Goal: Task Accomplishment & Management: Complete application form

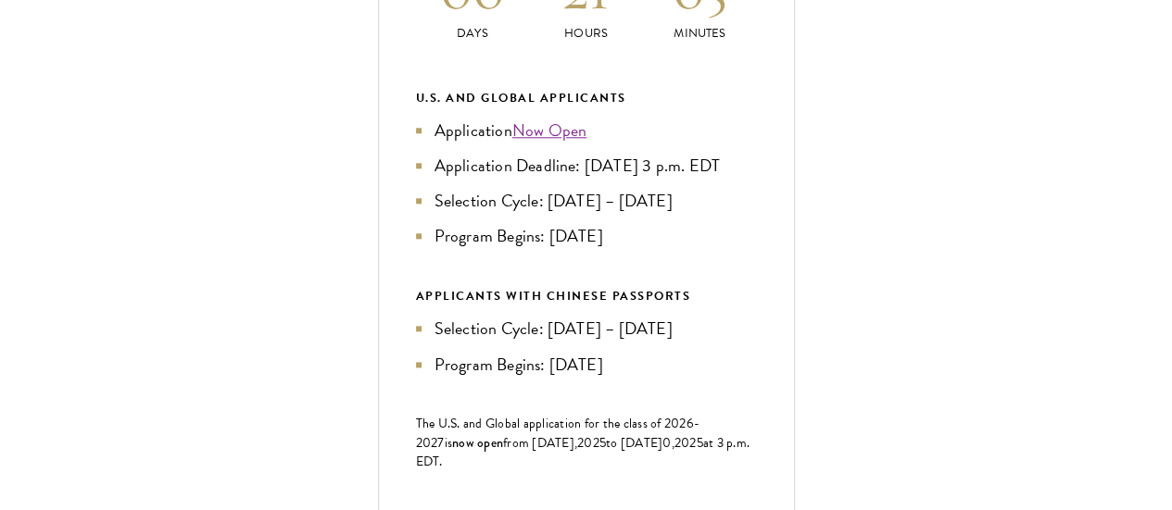
scroll to position [1340, 0]
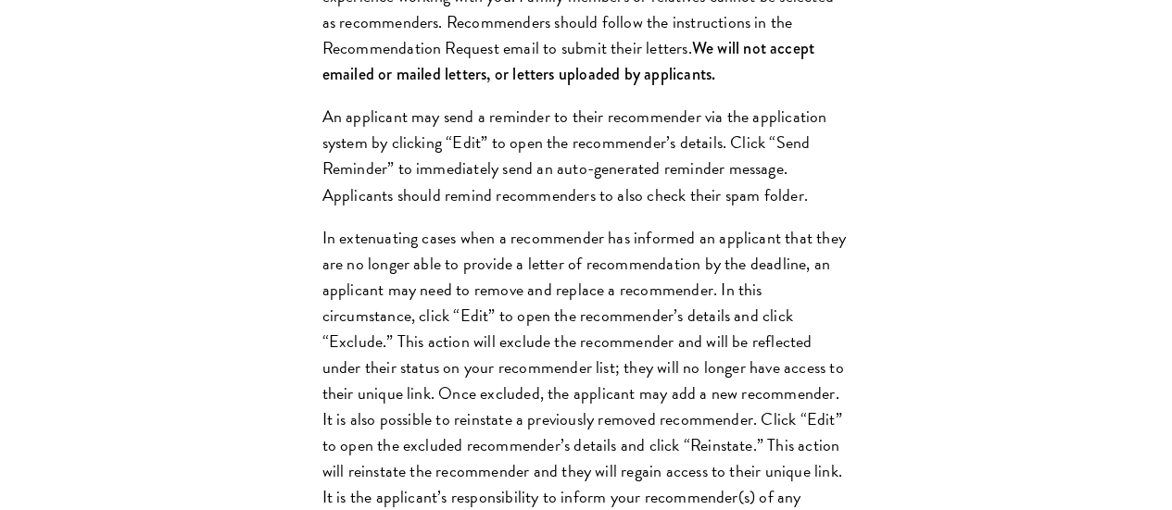
scroll to position [2632, 0]
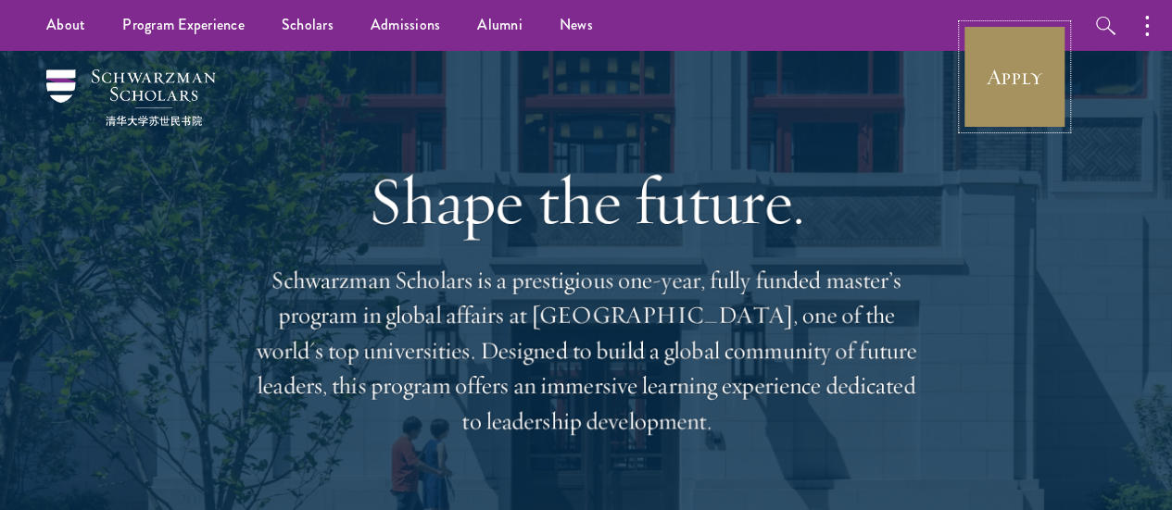
click at [1039, 45] on link "Apply" at bounding box center [1014, 77] width 104 height 104
